Goal: Task Accomplishment & Management: Complete application form

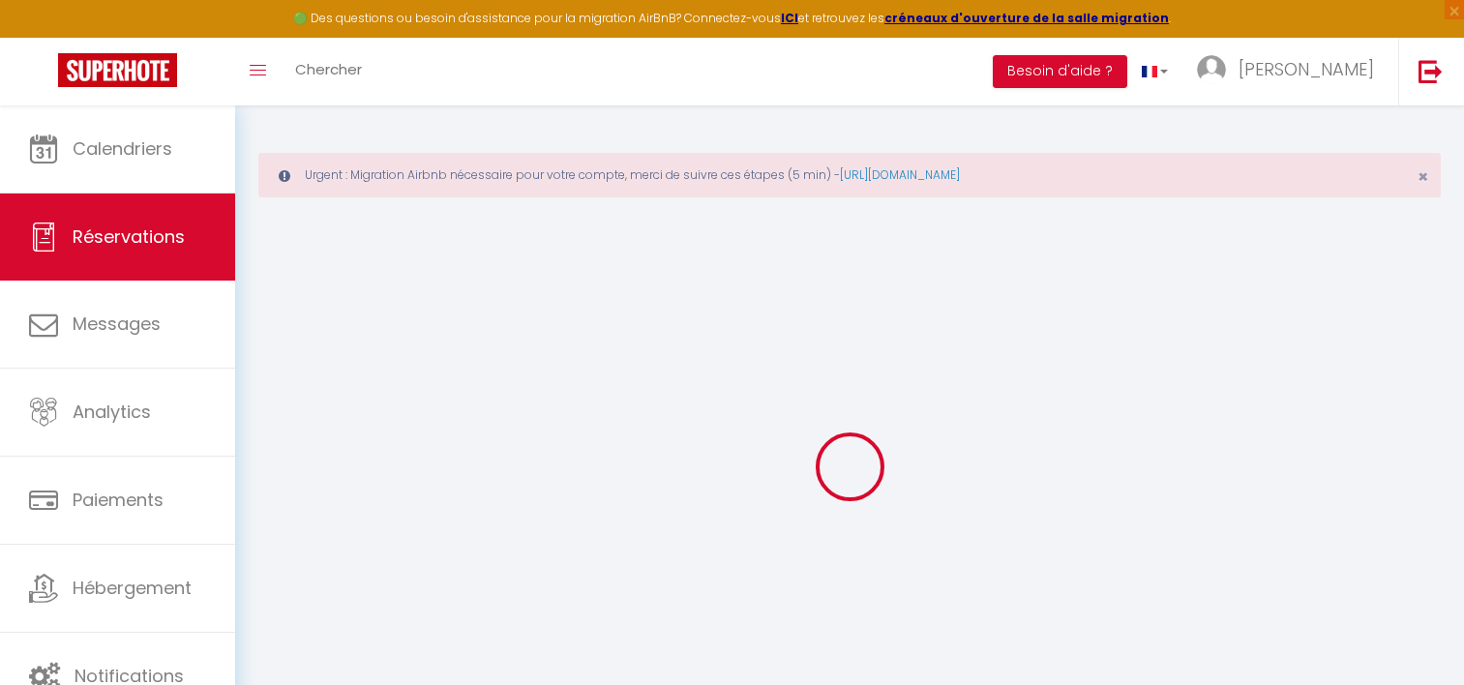
select select "not_cancelled"
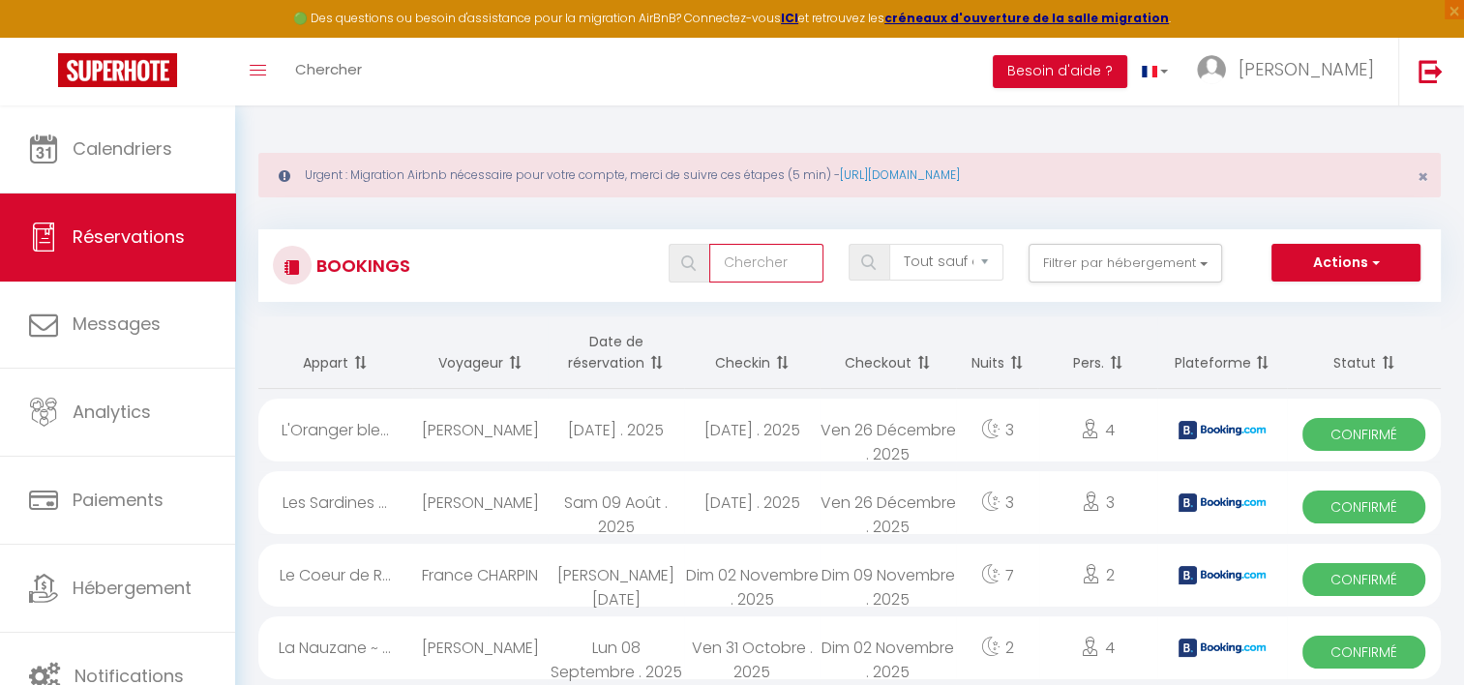
click at [797, 256] on input "text" at bounding box center [766, 263] width 114 height 39
type input "brunello"
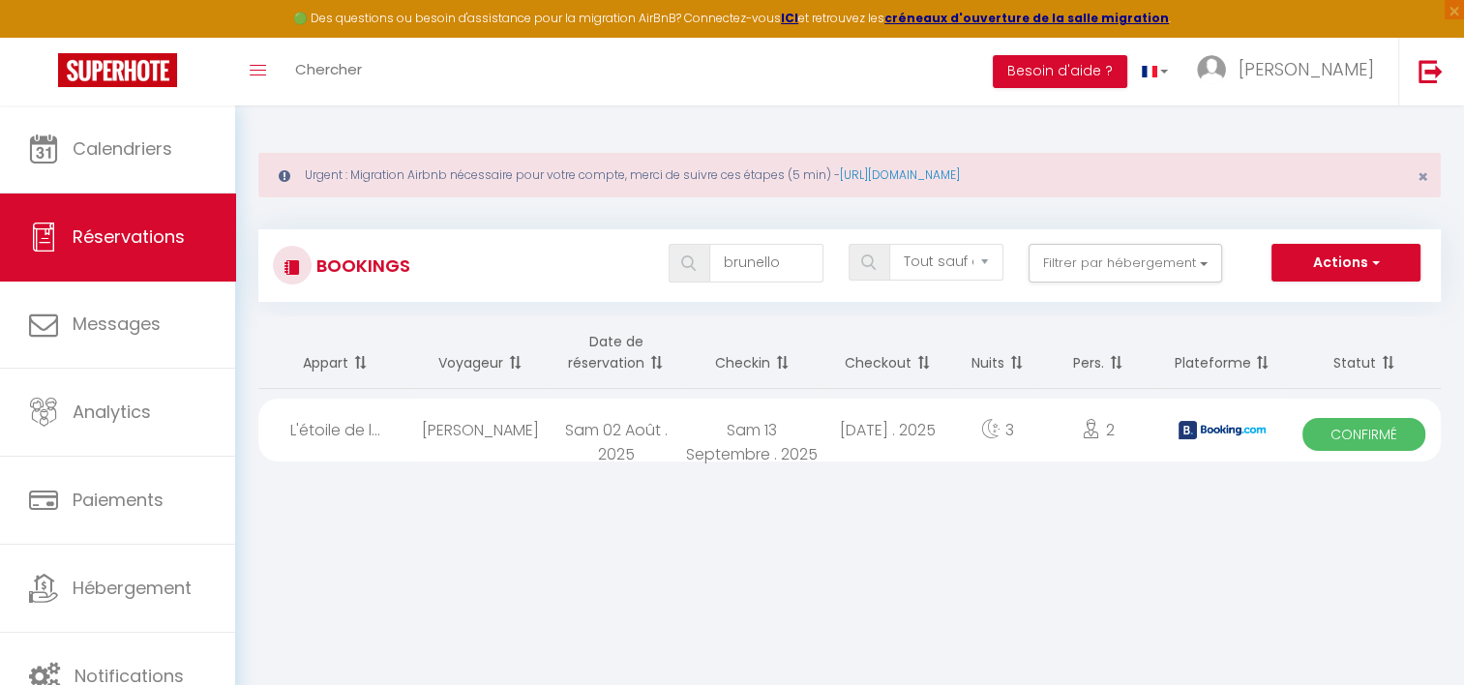
click at [720, 429] on div "Sam 13 Septembre . 2025" at bounding box center [752, 430] width 136 height 63
select select "OK"
select select "KO"
select select "0"
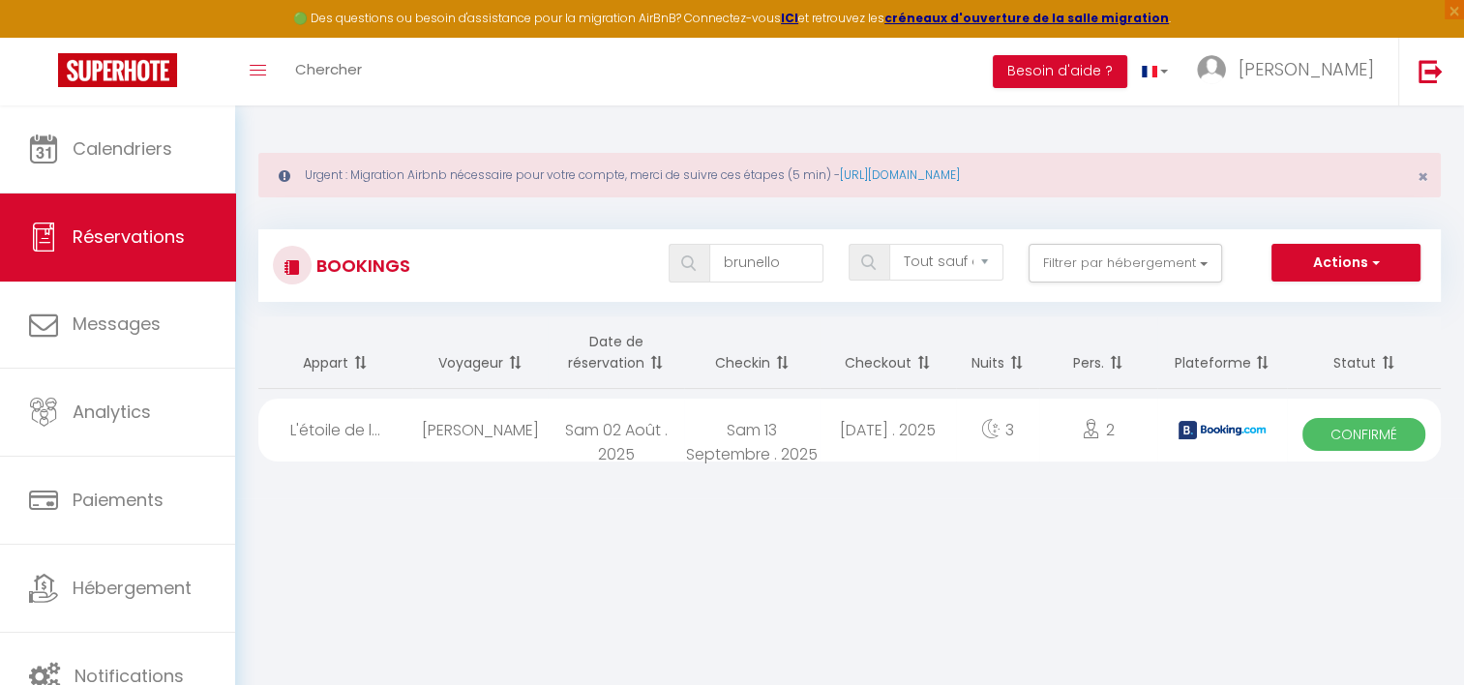
select select "1"
select select
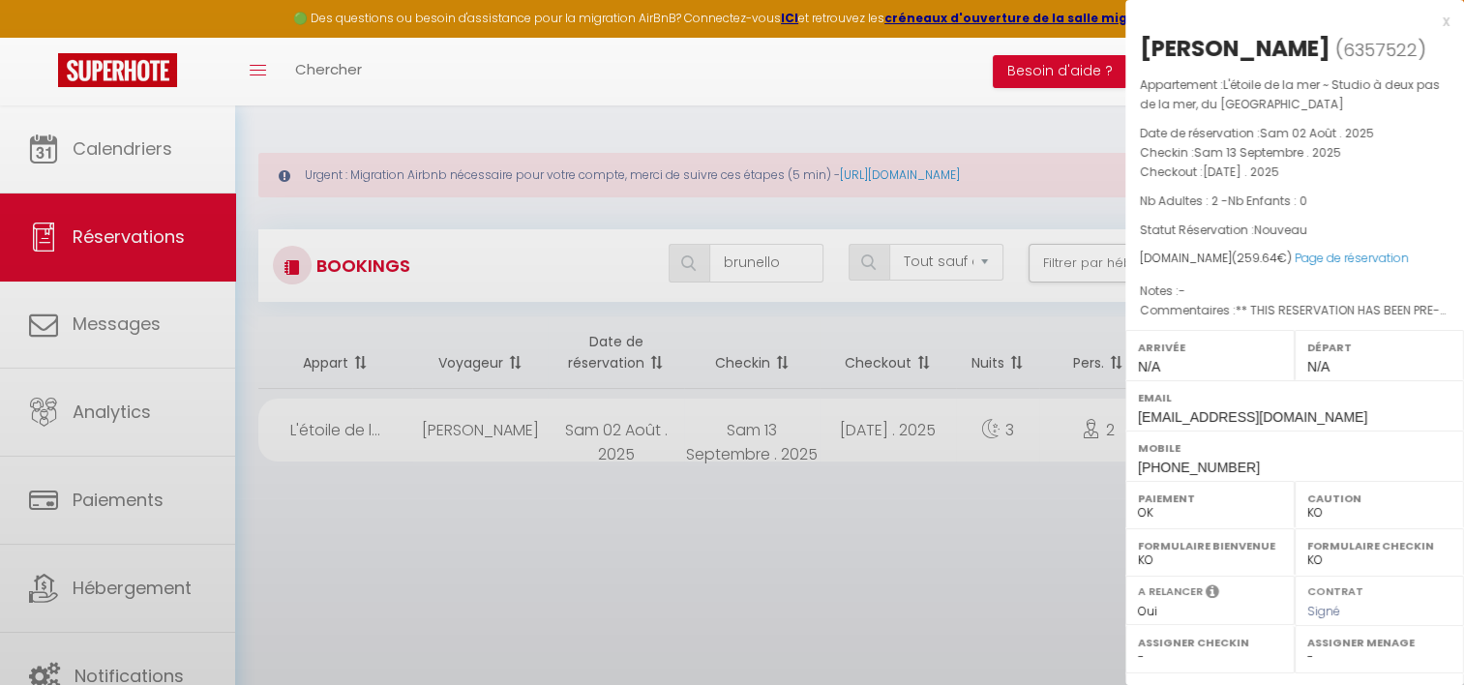
select select "37577"
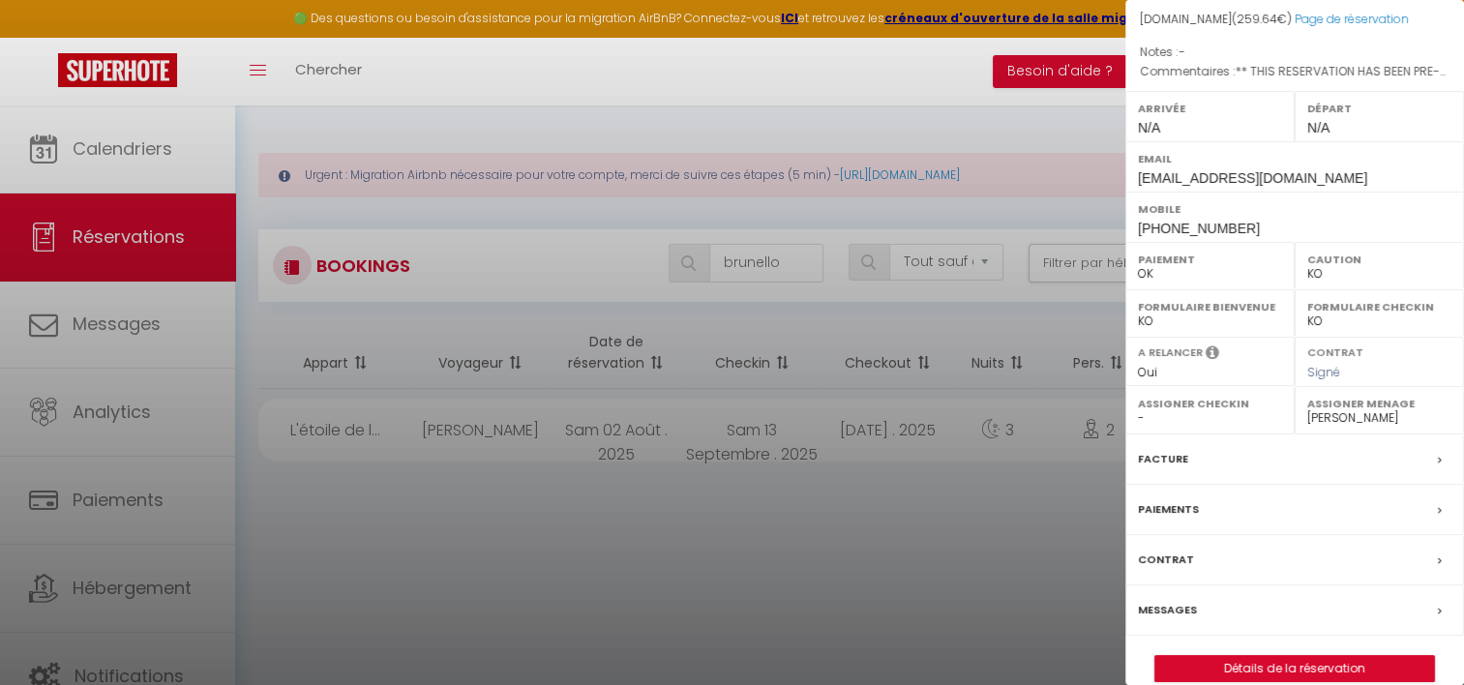
scroll to position [261, 0]
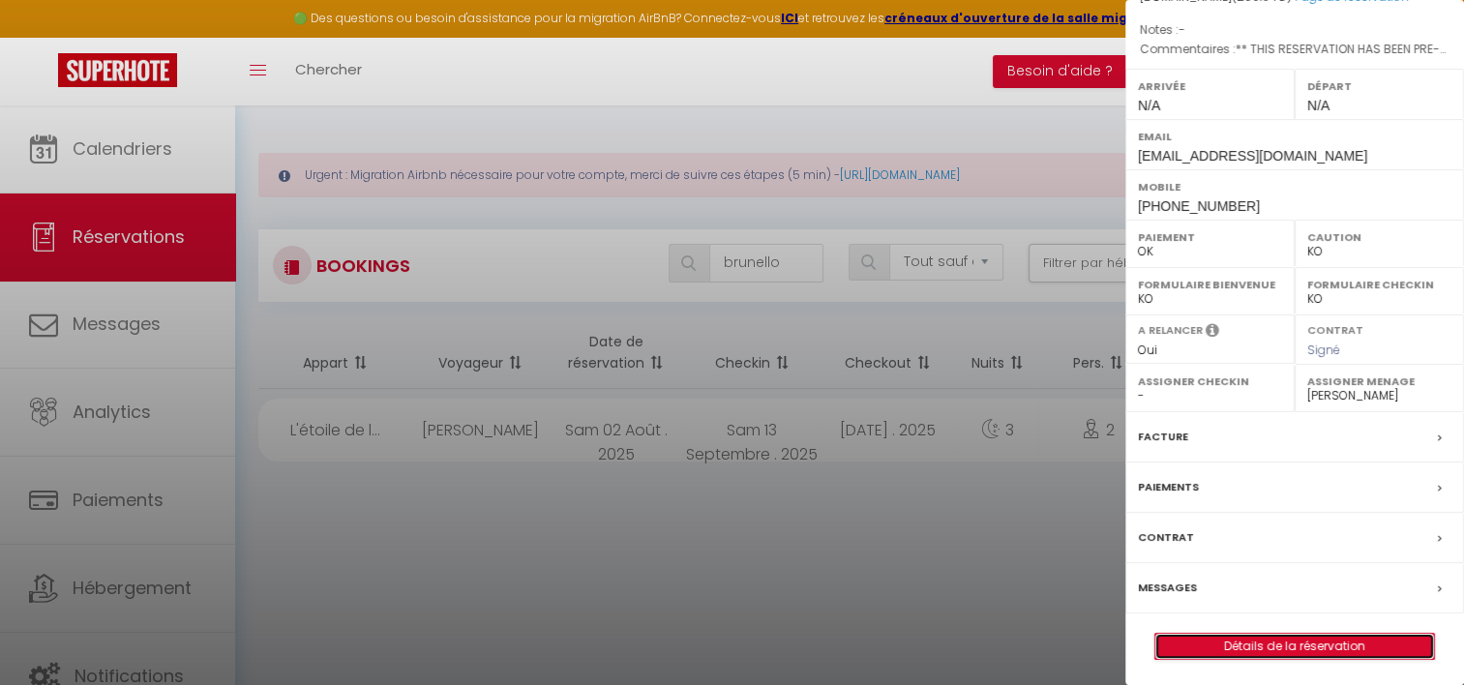
click at [1247, 646] on link "Détails de la réservation" at bounding box center [1295, 646] width 279 height 25
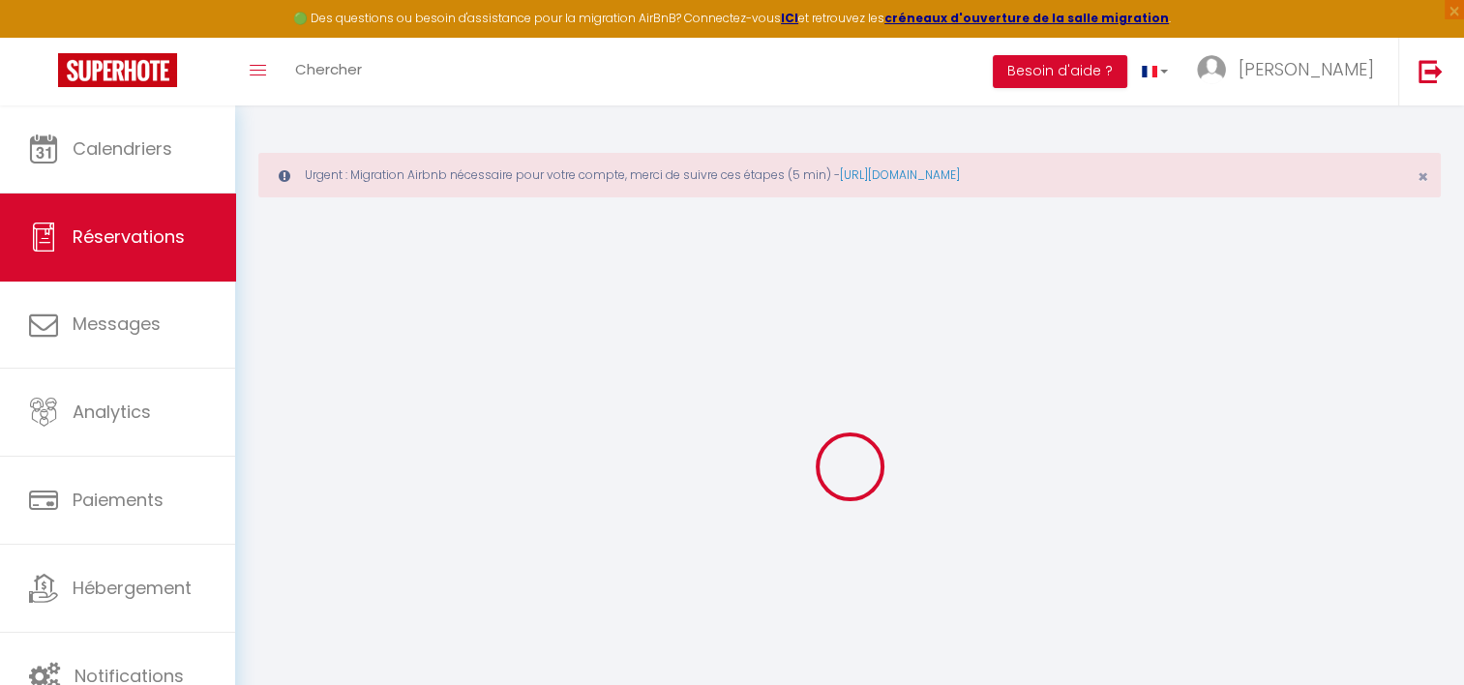
type input "Karine"
type input "BRUNELLO"
type input "[EMAIL_ADDRESS][DOMAIN_NAME]"
type input "[PHONE_NUMBER]"
type input "40140"
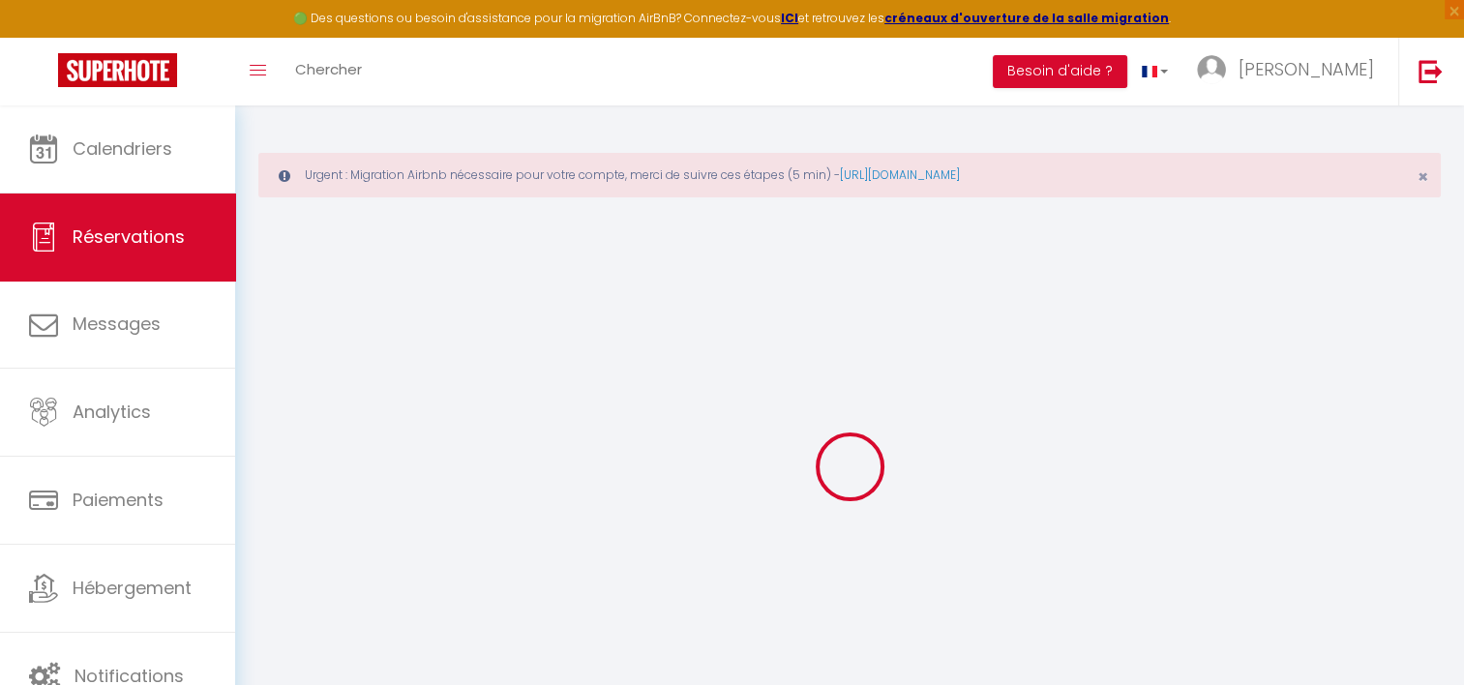
type input "[STREET_ADDRESS]"
type input "Soustons"
select select "FR"
type input "42.28"
type input "3.63"
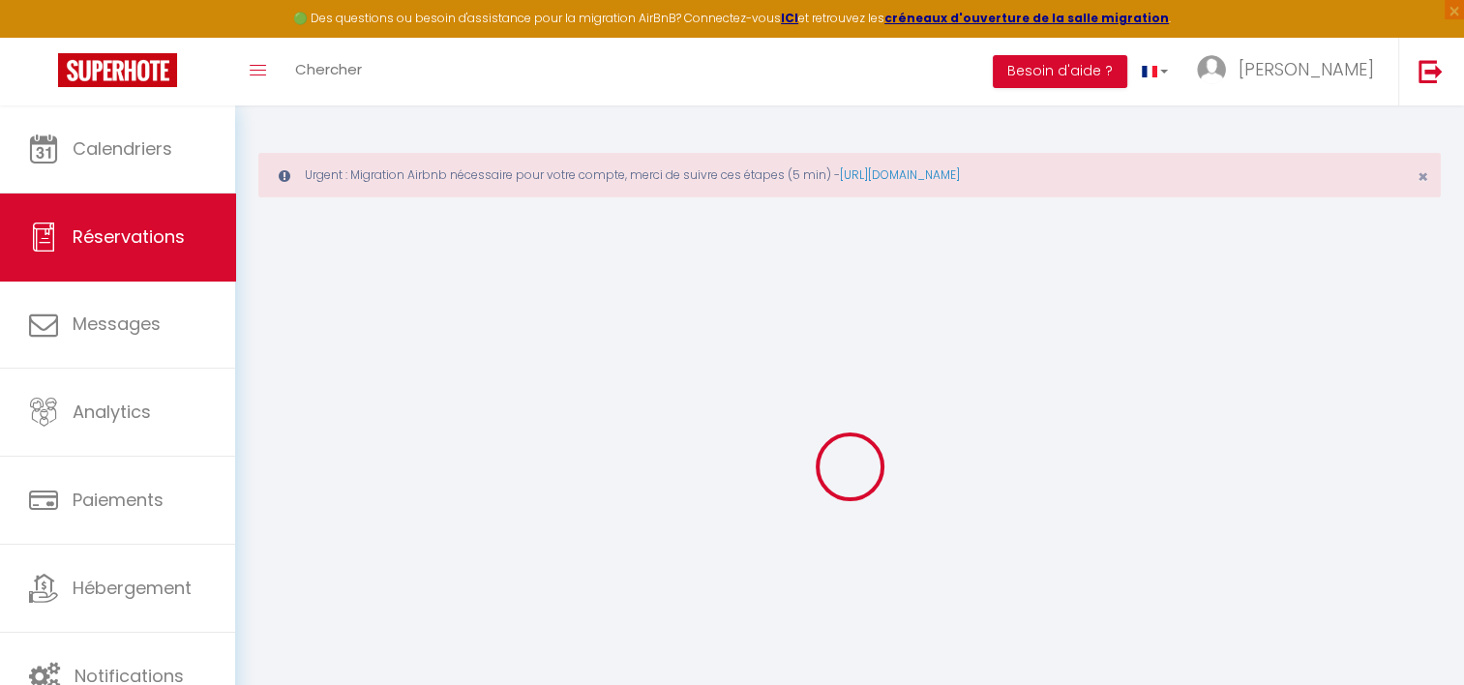
select select "70841"
select select "1"
select select
type input "2"
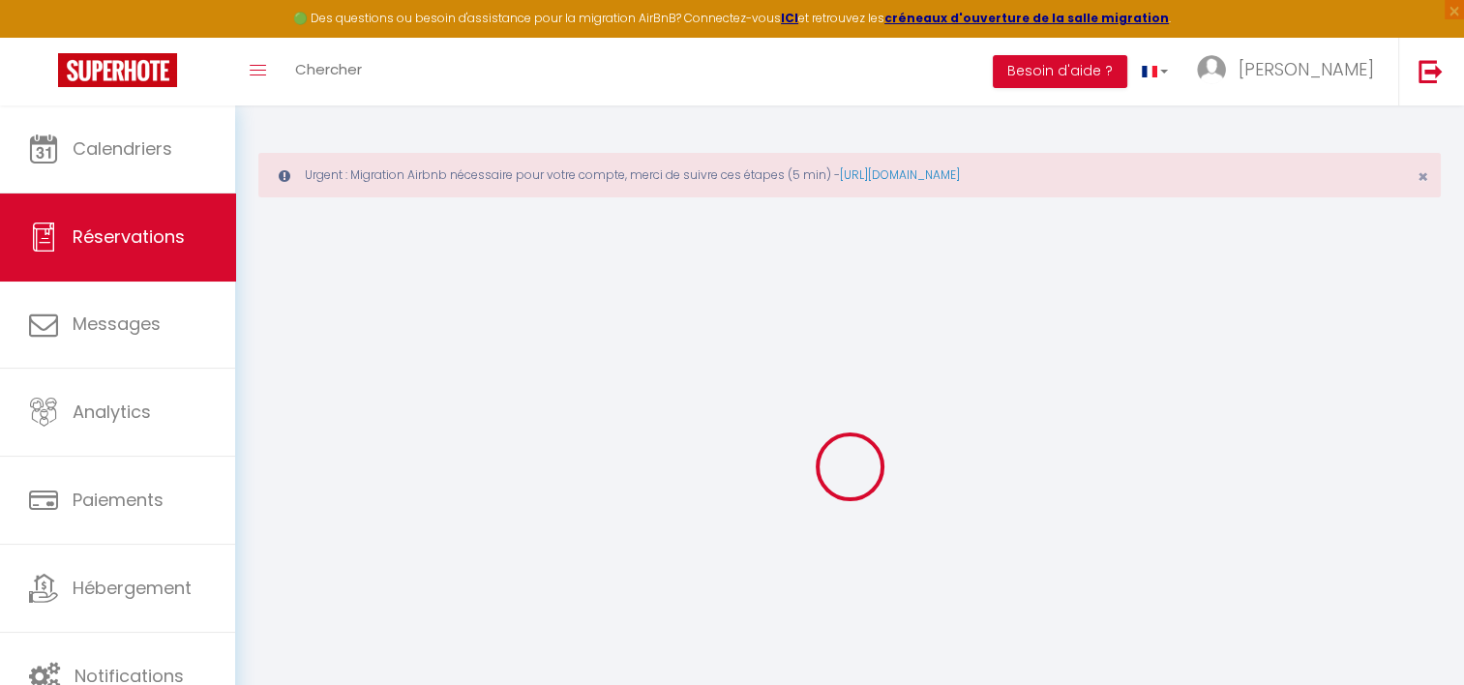
select select "12"
select select
type input "218.7"
checkbox input "false"
type input "0"
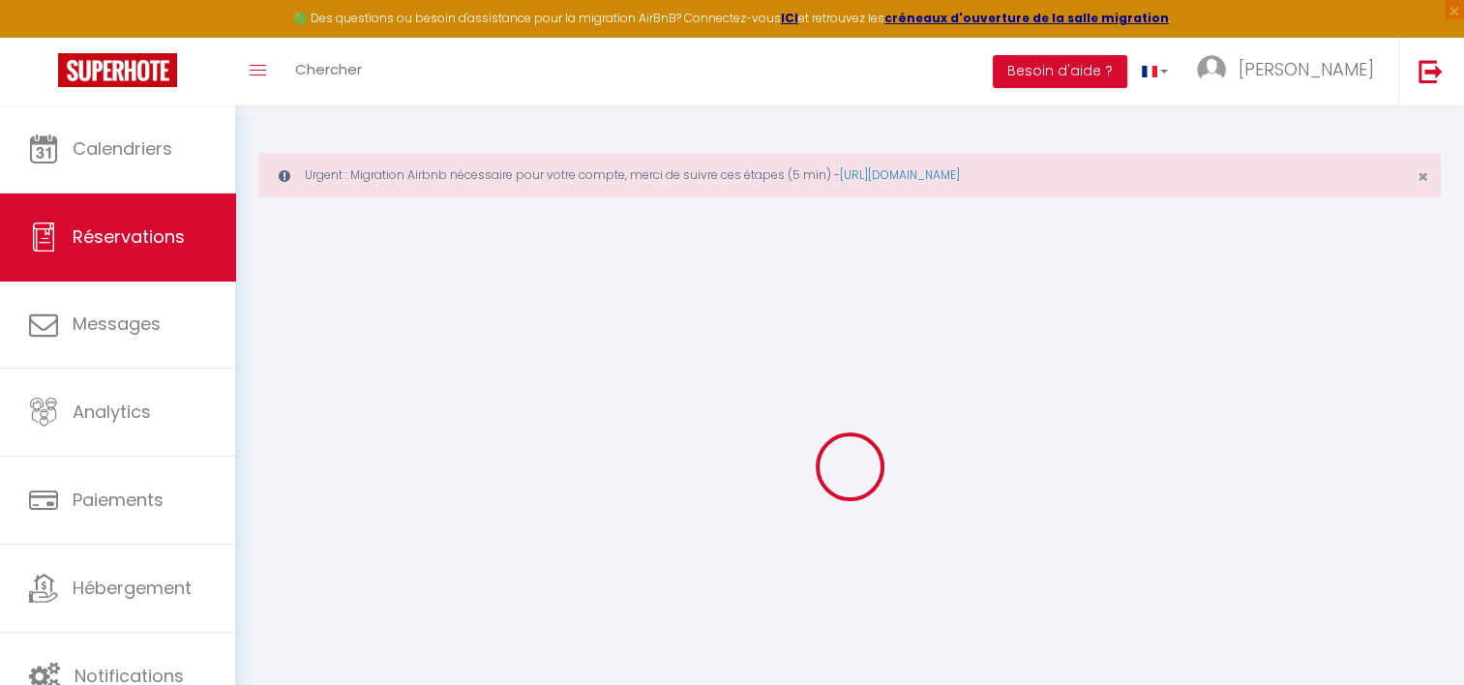
select select "2"
type input "0"
select select
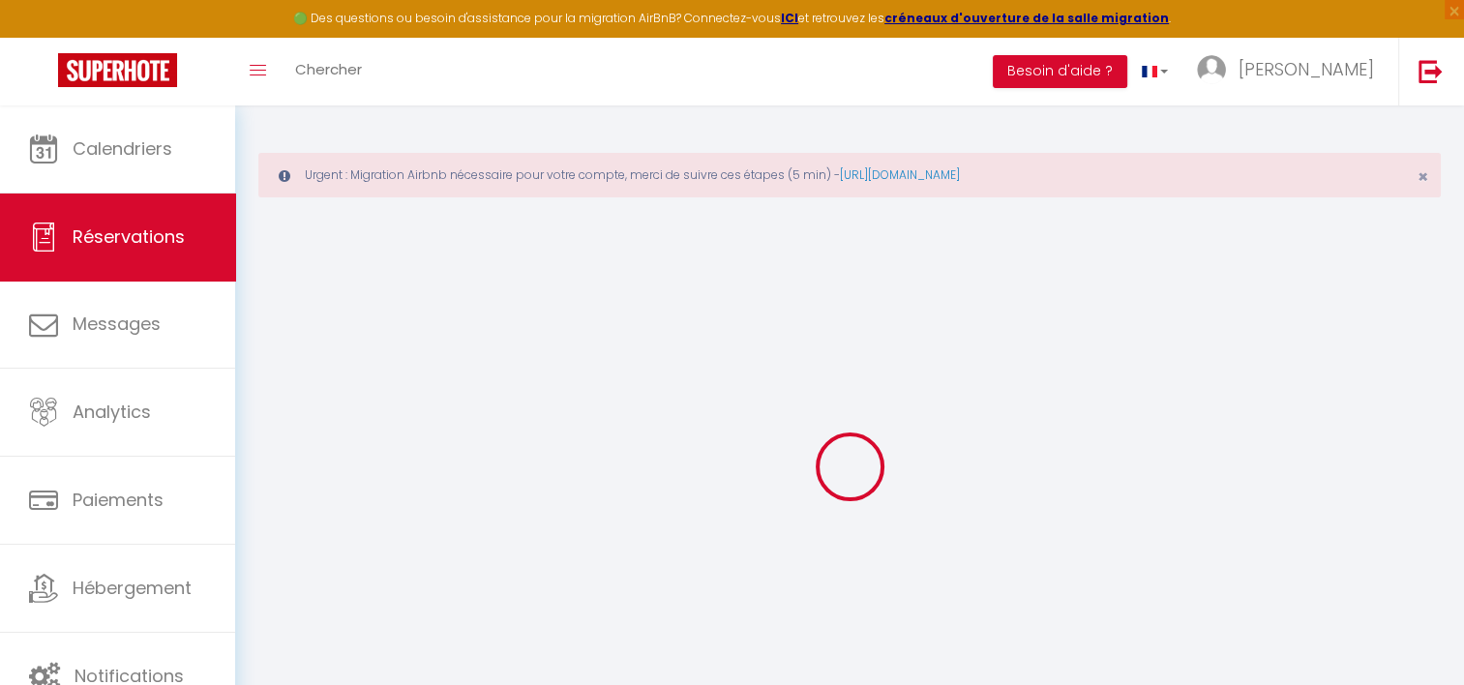
select select
select select "14"
checkbox input "false"
select select
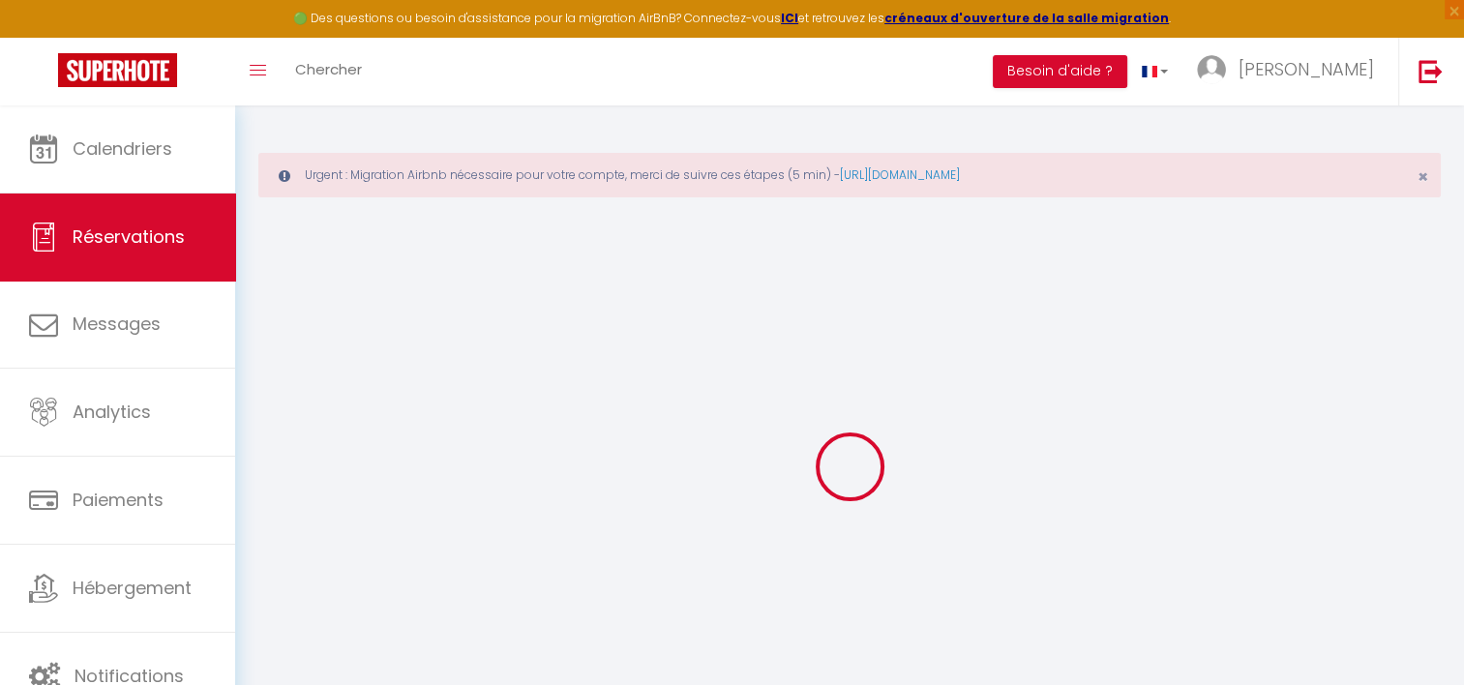
checkbox input "false"
select select
checkbox input "false"
type textarea "** THIS RESERVATION HAS BEEN PRE-PAID ** BOOKING NOTE : Payment charge is EUR 3…"
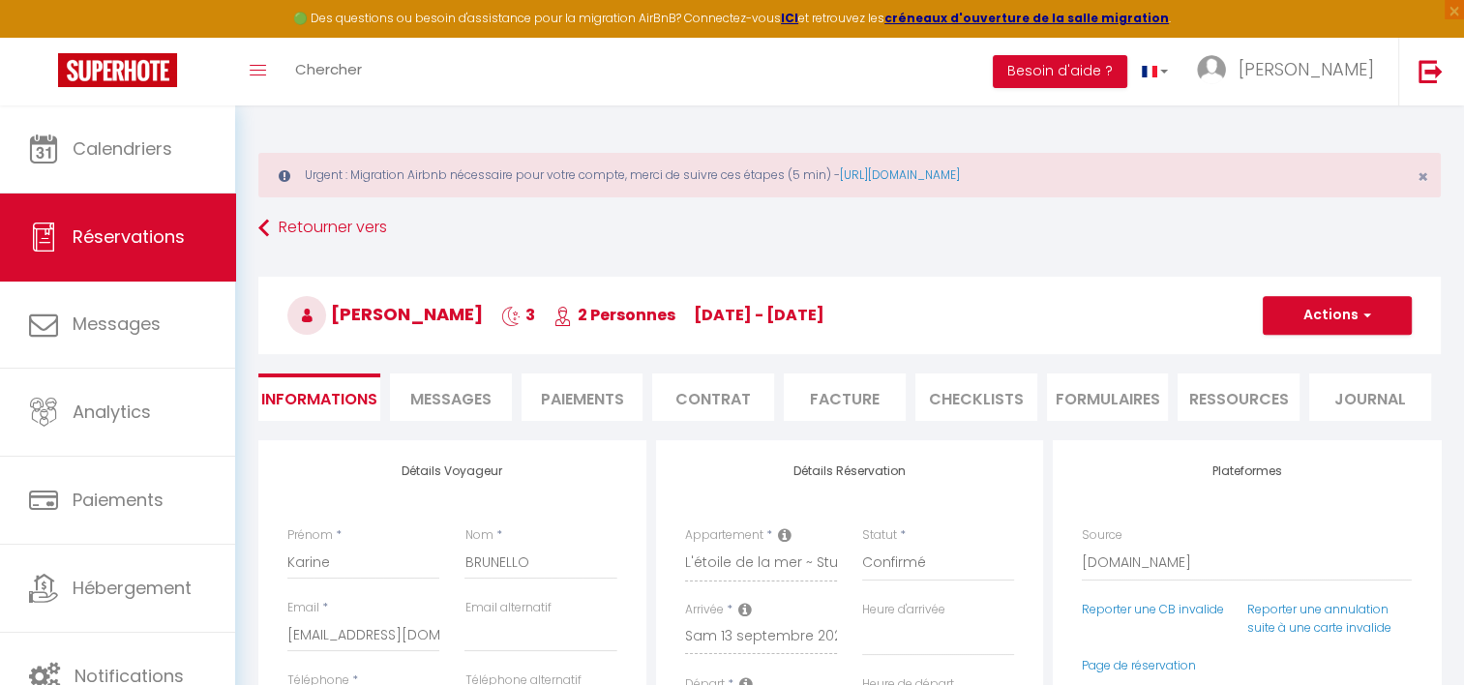
type input "30"
type input "10.94"
select select
checkbox input "false"
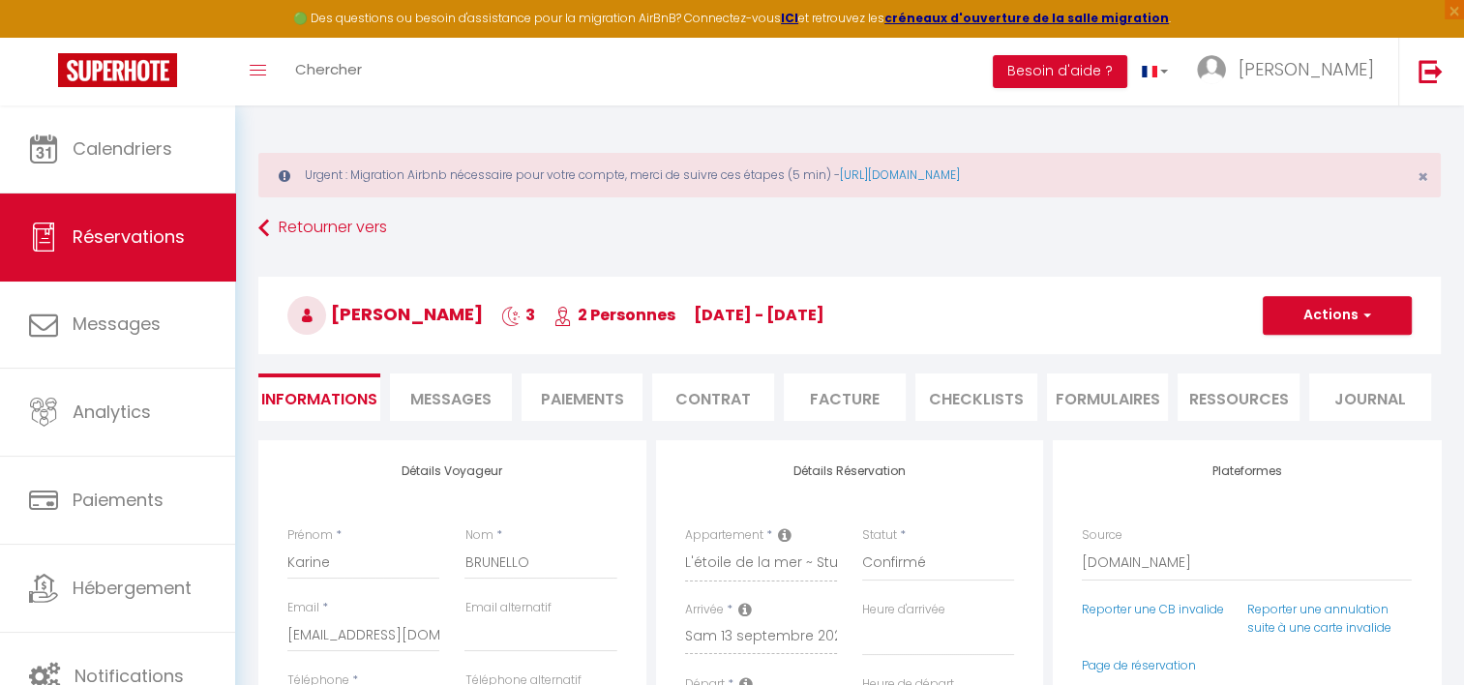
select select
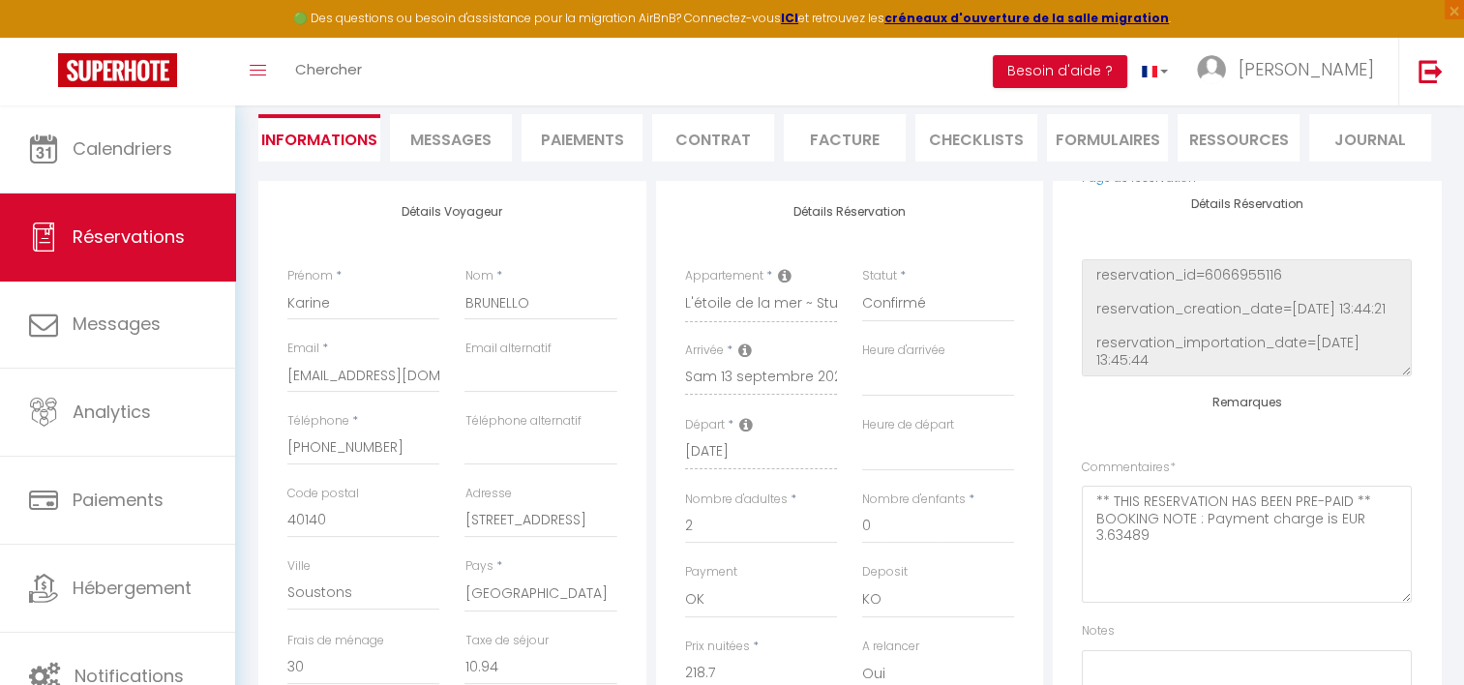
scroll to position [441, 0]
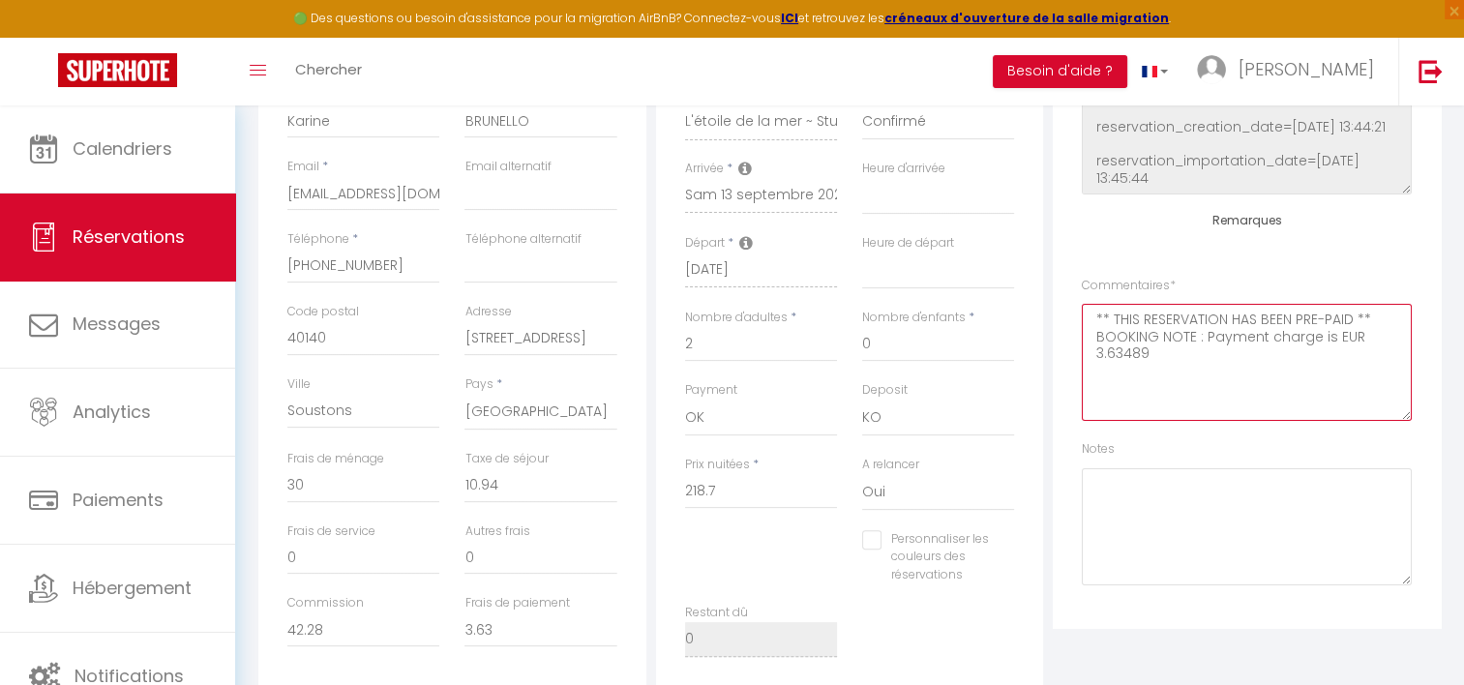
click at [1124, 387] on textarea "** THIS RESERVATION HAS BEEN PRE-PAID ** BOOKING NOTE : Payment charge is EUR 3…" at bounding box center [1247, 362] width 330 height 117
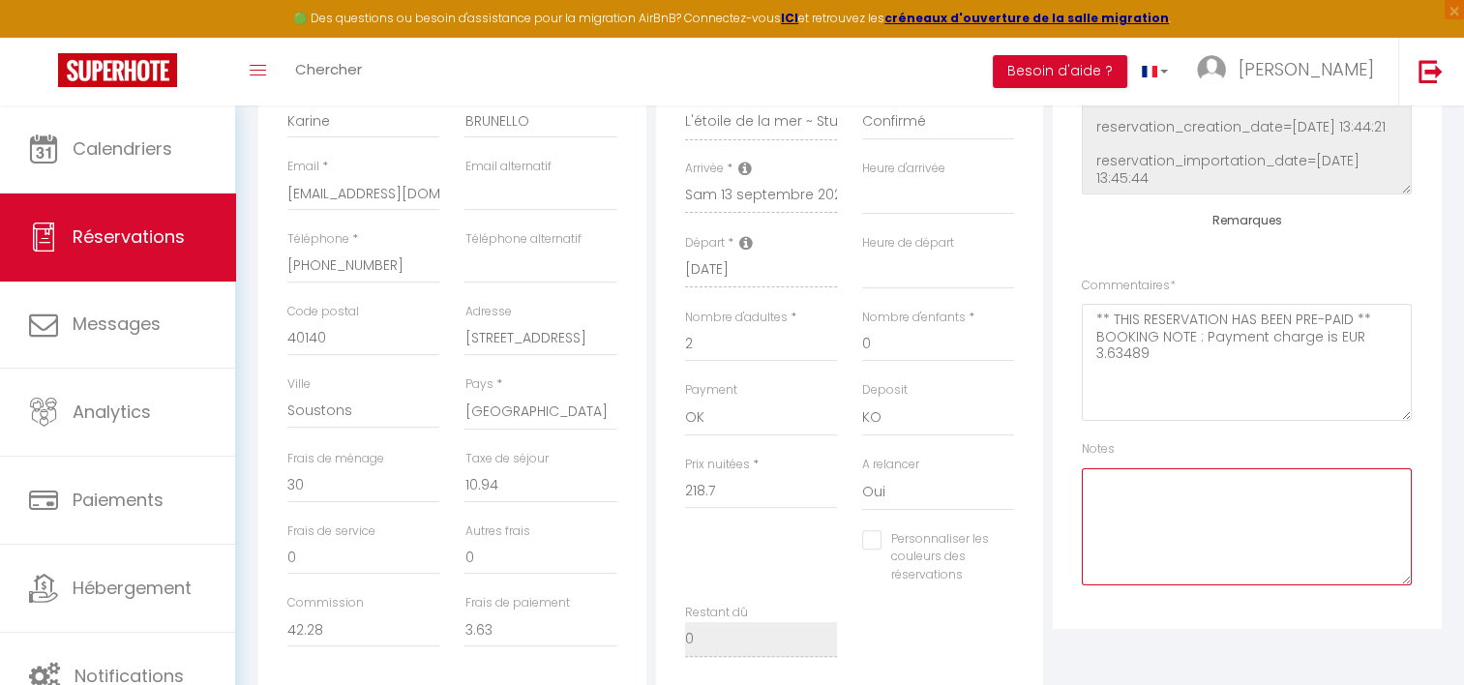
click at [1131, 509] on textarea at bounding box center [1247, 526] width 330 height 117
click at [1192, 481] on textarea "Linge ok ( à apyer )" at bounding box center [1247, 526] width 330 height 117
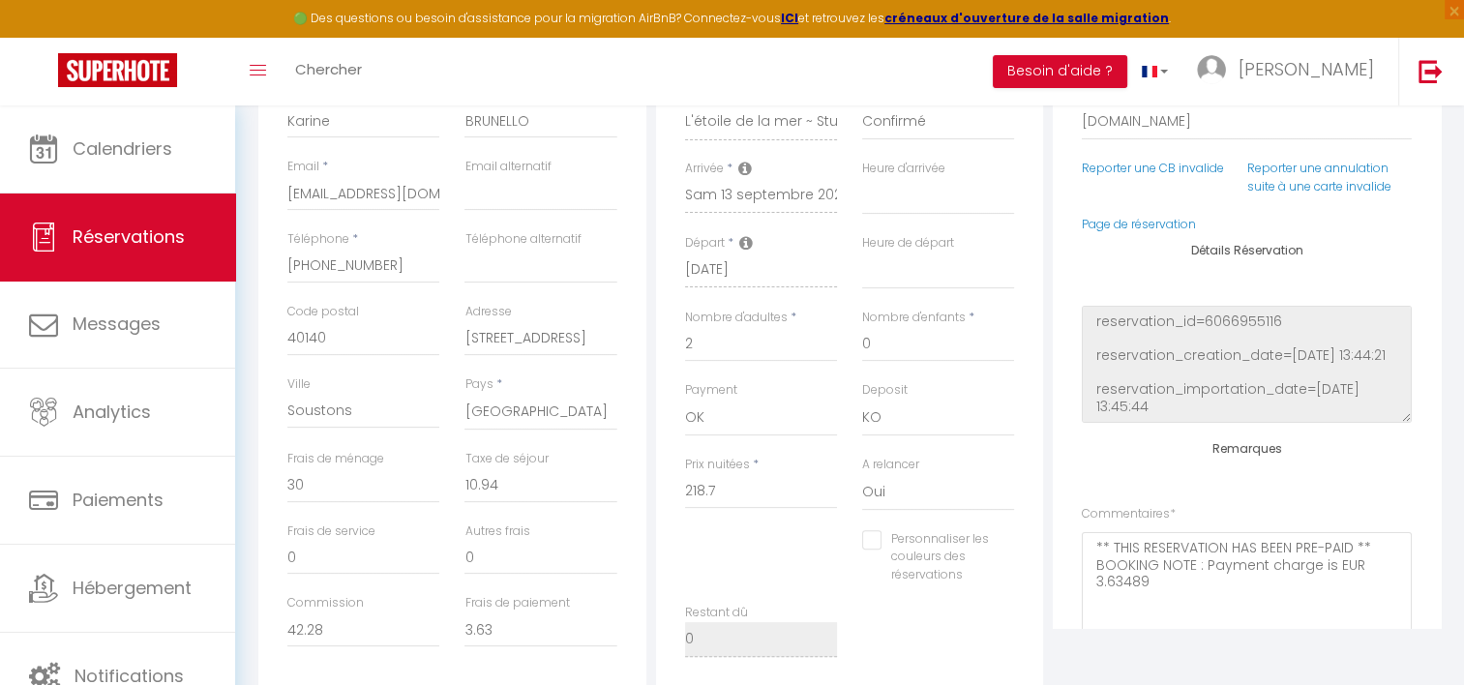
scroll to position [0, 0]
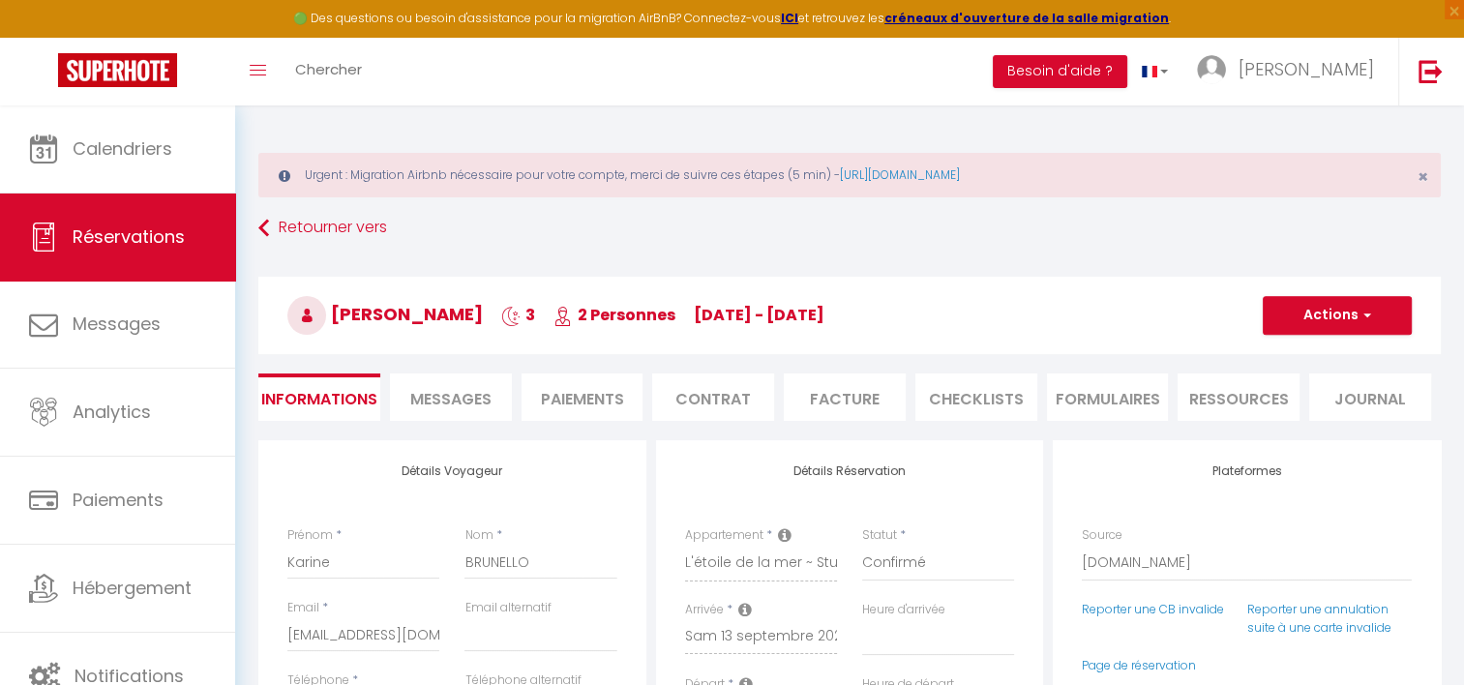
type textarea "Linge ok ( à payer )"
